Goal: Task Accomplishment & Management: Manage account settings

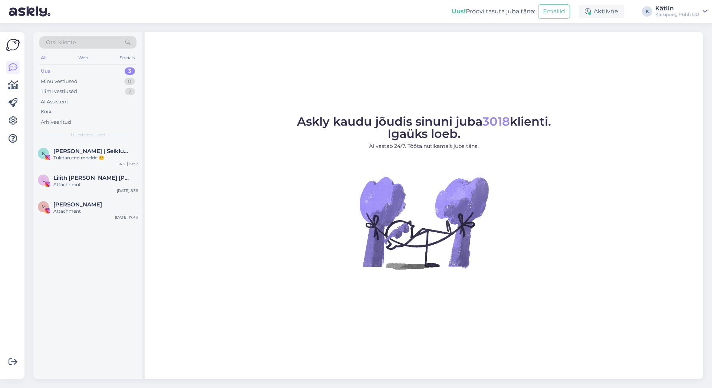
click at [49, 71] on div "Uus" at bounding box center [46, 71] width 10 height 7
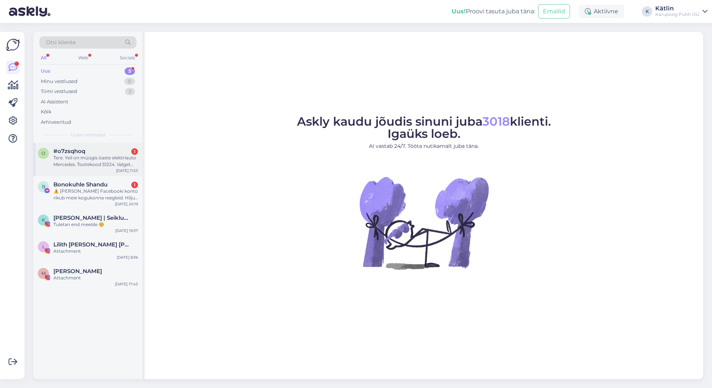
click at [76, 159] on div "Tere. Yeil on müügis öaste elektriauto Mercedes. Tootekood 51224. Valget värvi.…" at bounding box center [95, 161] width 85 height 13
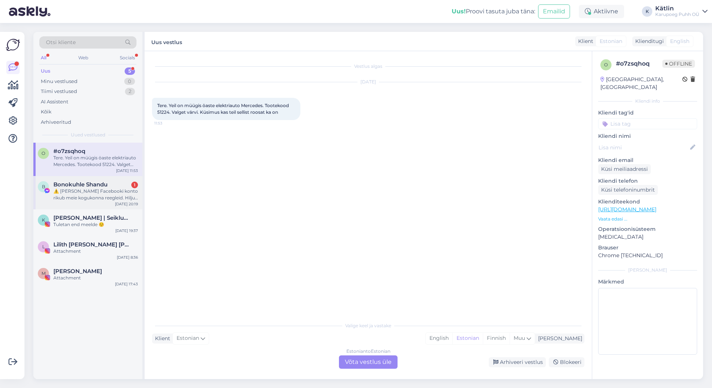
click at [89, 190] on div "⚠️ [PERSON_NAME] Facebooki konto rikub meie kogukonna reegleid. Hiljuti on meie…" at bounding box center [95, 194] width 85 height 13
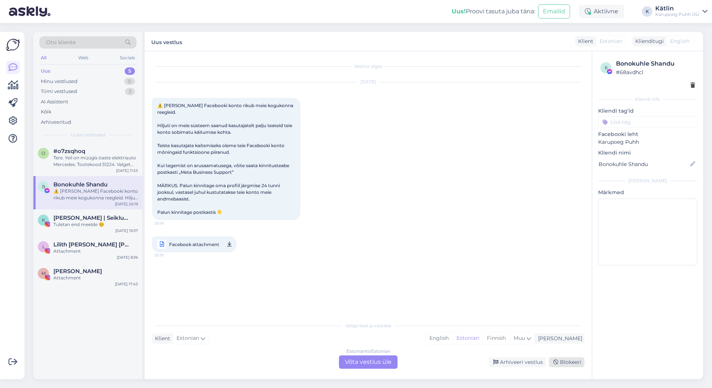
click at [563, 362] on div "Blokeeri" at bounding box center [567, 363] width 36 height 10
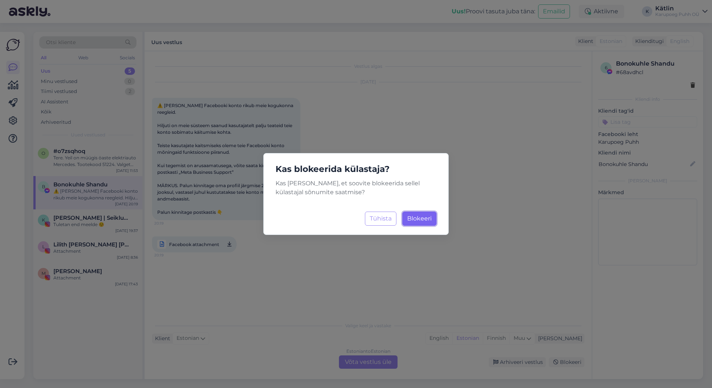
click at [417, 219] on span "Blokeeri" at bounding box center [419, 218] width 24 height 7
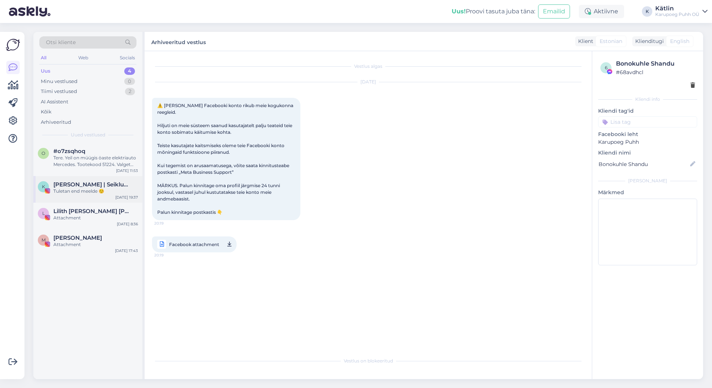
click at [92, 187] on span "[PERSON_NAME] | Seiklused koos lastega" at bounding box center [91, 184] width 77 height 7
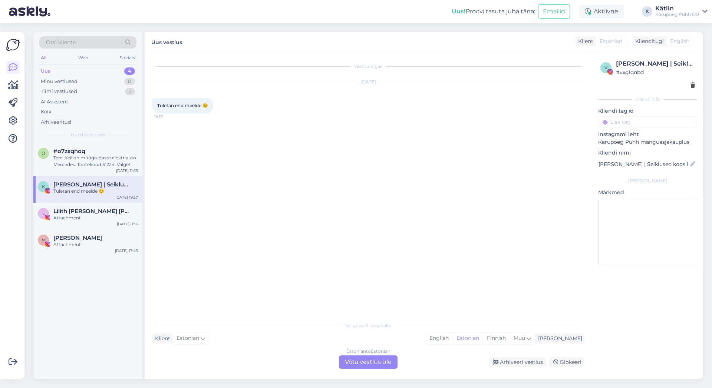
click at [122, 188] on div "Tuletan end meelde ☺️" at bounding box center [95, 191] width 85 height 7
click at [86, 240] on span "[PERSON_NAME]" at bounding box center [77, 238] width 49 height 7
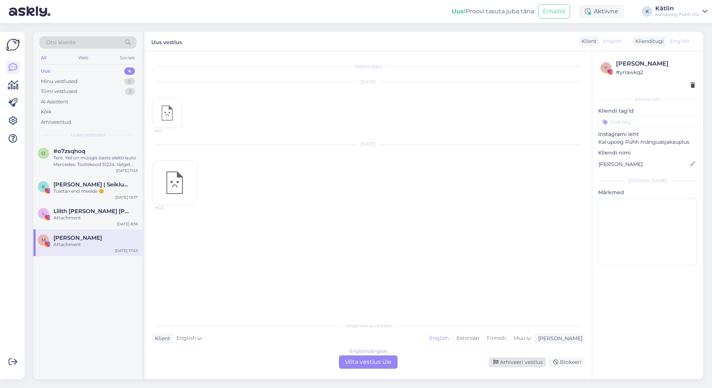
click at [516, 360] on div "Arhiveeri vestlus" at bounding box center [517, 363] width 57 height 10
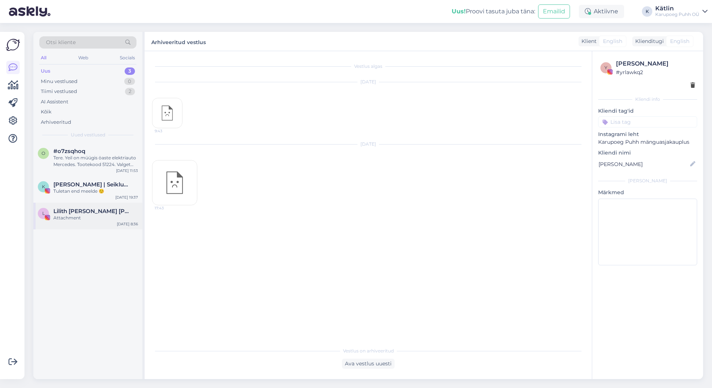
click at [98, 211] on span "Lilith [PERSON_NAME] [PERSON_NAME]" at bounding box center [91, 211] width 77 height 7
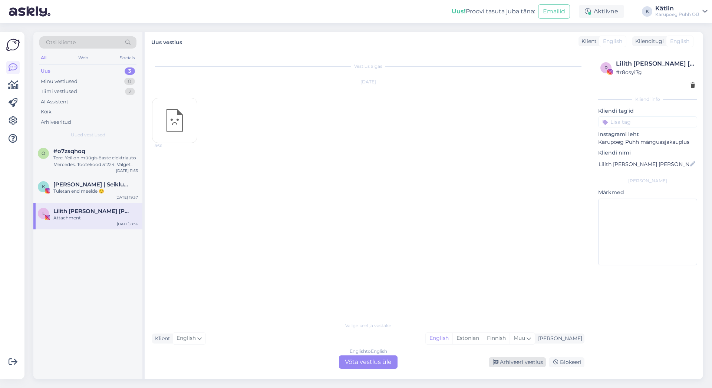
click at [520, 361] on div "Arhiveeri vestlus" at bounding box center [517, 363] width 57 height 10
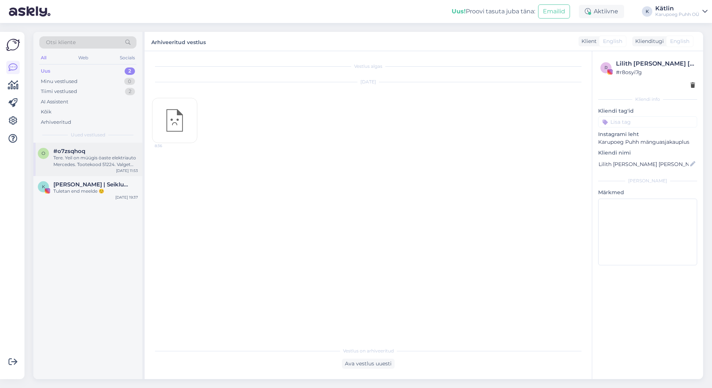
click at [95, 159] on div "Tere. Yeil on müügis öaste elektriauto Mercedes. Tootekood 51224. Valget värvi.…" at bounding box center [95, 161] width 85 height 13
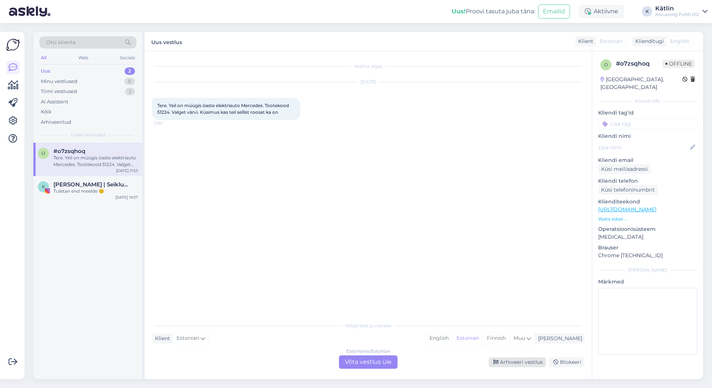
click at [505, 363] on div "Arhiveeri vestlus" at bounding box center [517, 363] width 57 height 10
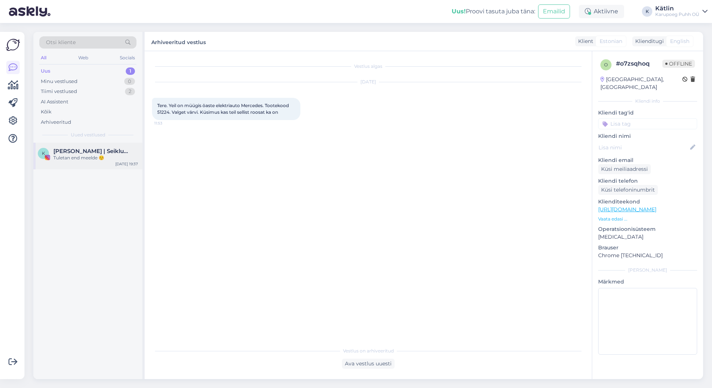
click at [80, 154] on span "[PERSON_NAME] | Seiklused koos lastega" at bounding box center [91, 151] width 77 height 7
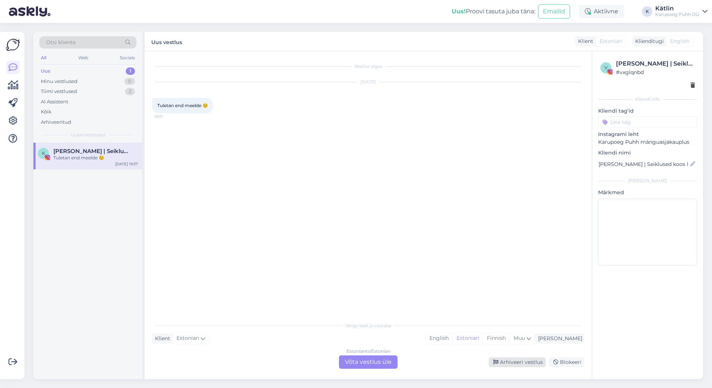
click at [510, 364] on div "Arhiveeri vestlus" at bounding box center [517, 363] width 57 height 10
